Goal: Information Seeking & Learning: Learn about a topic

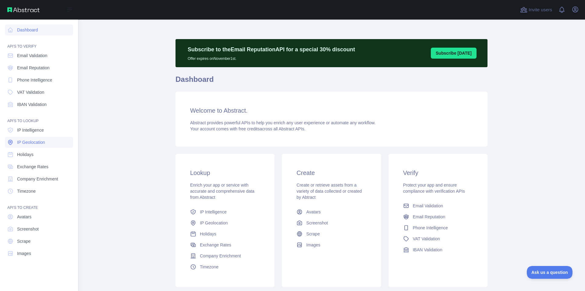
click at [35, 139] on span "IP Geolocation" at bounding box center [31, 142] width 28 height 6
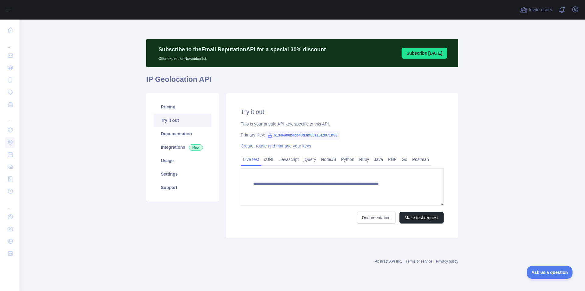
type textarea "**********"
click at [179, 107] on link "Pricing" at bounding box center [183, 106] width 58 height 13
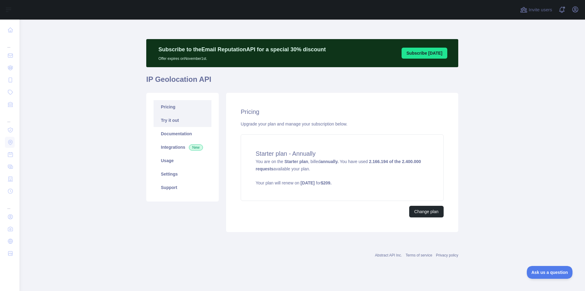
click at [182, 122] on link "Try it out" at bounding box center [183, 119] width 58 height 13
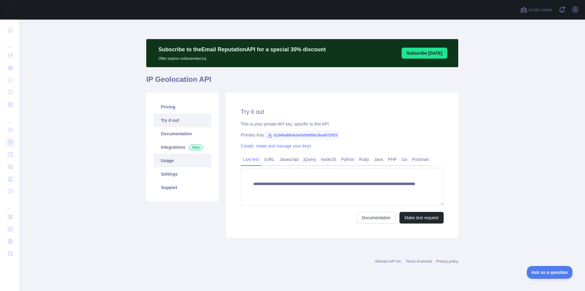
click at [174, 163] on link "Usage" at bounding box center [183, 160] width 58 height 13
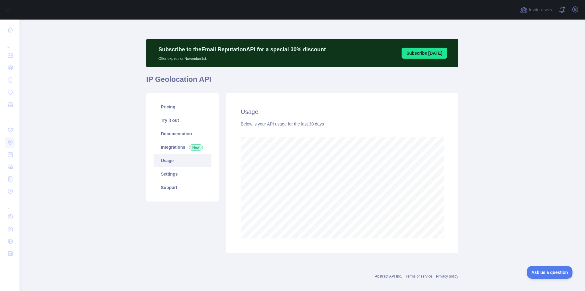
scroll to position [271, 561]
click at [155, 231] on div "Pricing Try it out Documentation Integrations New Usage Settings Support" at bounding box center [183, 173] width 80 height 160
click at [187, 107] on link "Pricing" at bounding box center [183, 106] width 58 height 13
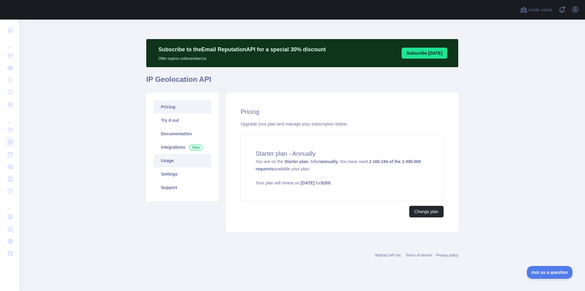
click at [181, 162] on link "Usage" at bounding box center [183, 160] width 58 height 13
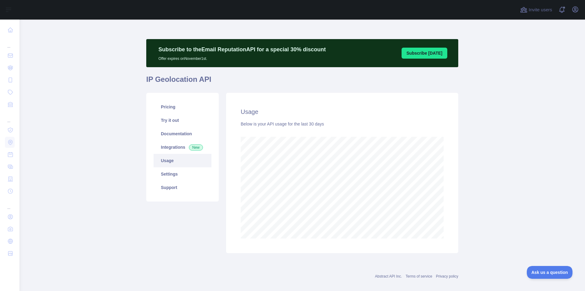
scroll to position [271, 561]
